Goal: Task Accomplishment & Management: Use online tool/utility

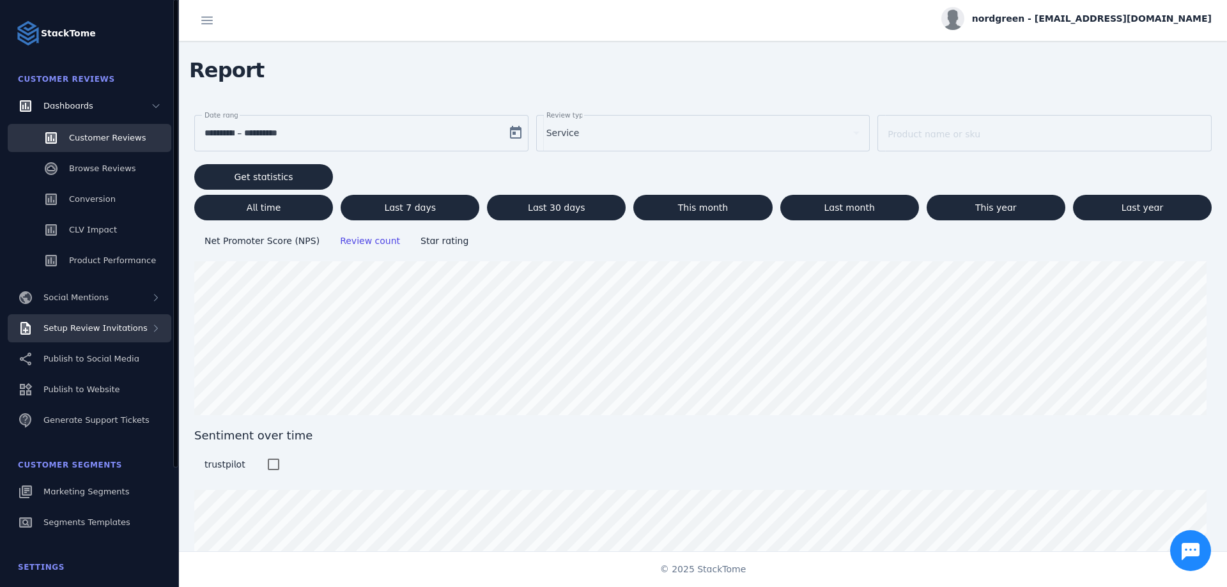
click at [116, 336] on div "Setup Review Invitations" at bounding box center [90, 328] width 164 height 28
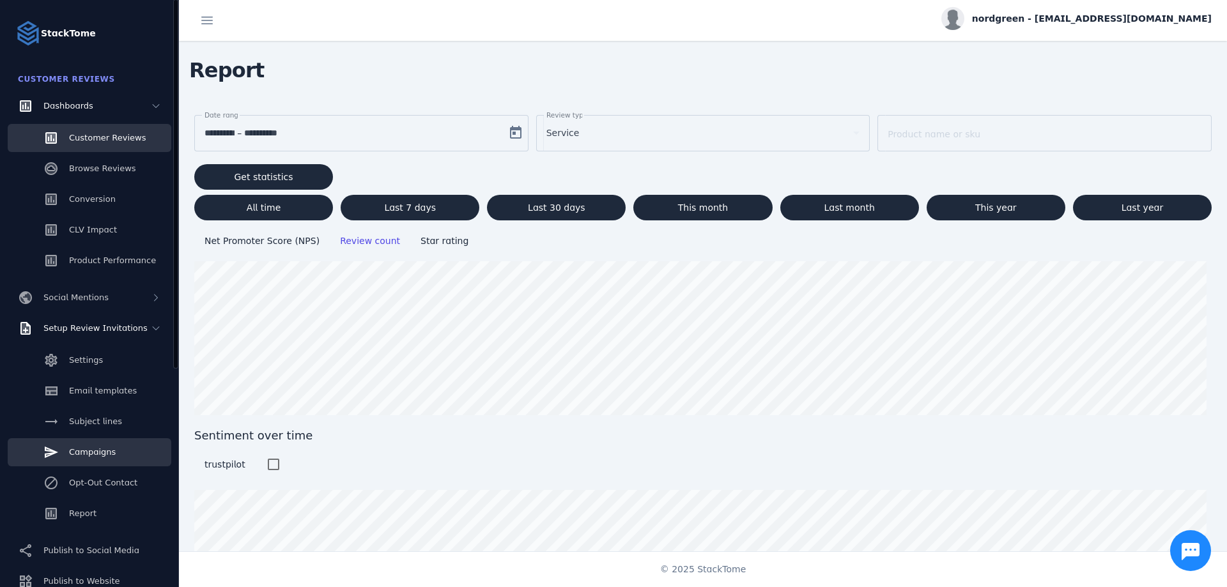
click at [112, 457] on link "Campaigns" at bounding box center [90, 452] width 164 height 28
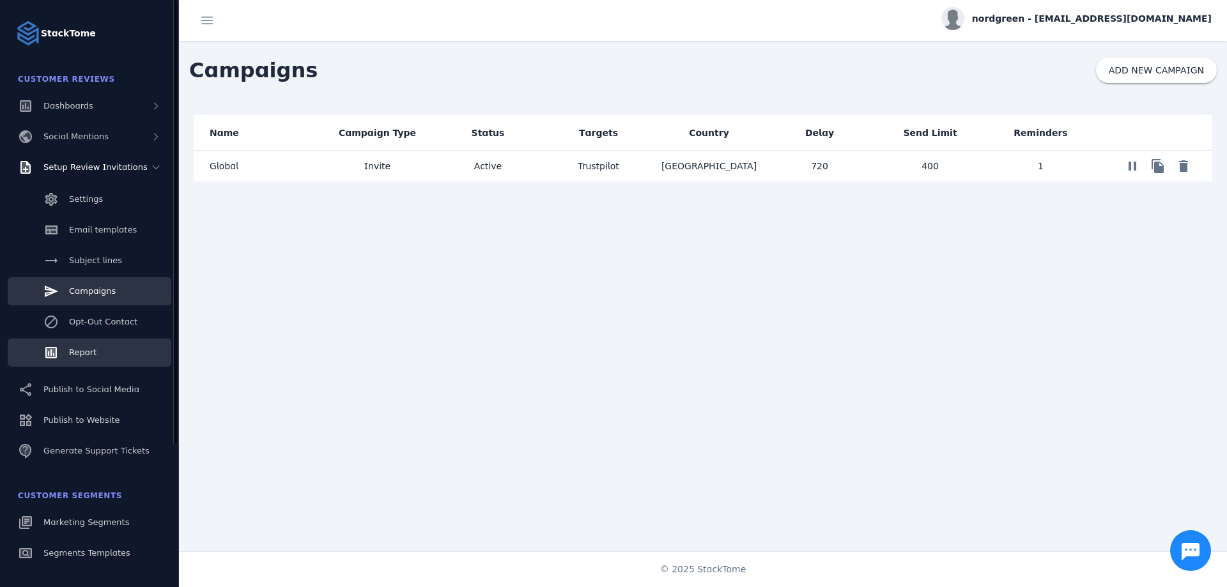
click at [80, 345] on link "Report" at bounding box center [90, 353] width 164 height 28
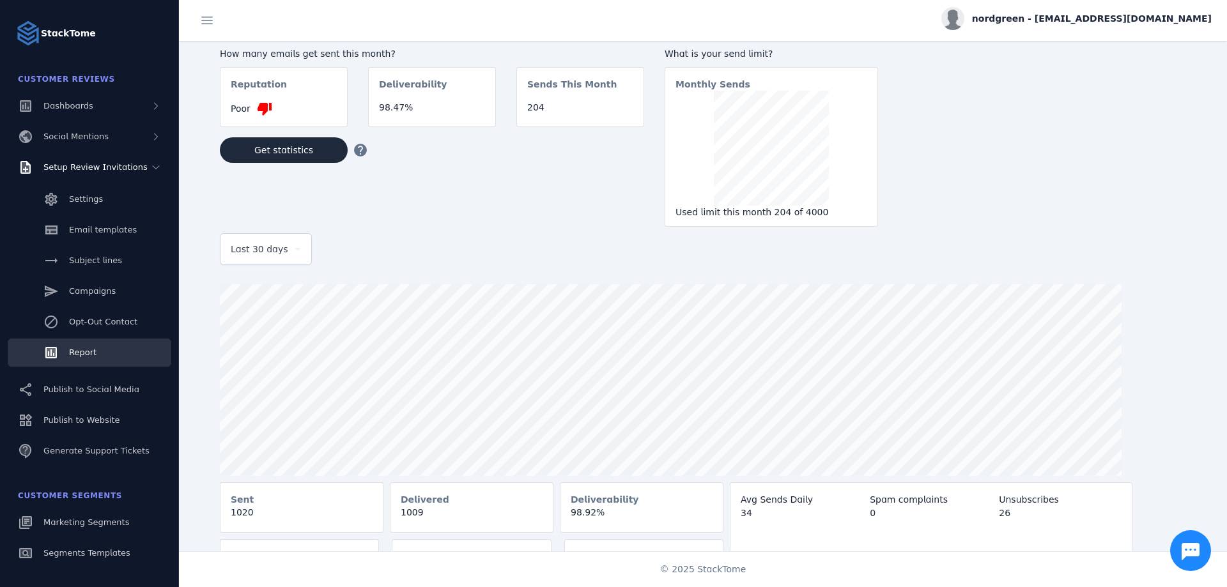
click at [940, 230] on div "How many emails get sent this month? Reputation Poor thumb_down Deliverability …" at bounding box center [715, 315] width 1022 height 549
